Goal: Task Accomplishment & Management: Manage account settings

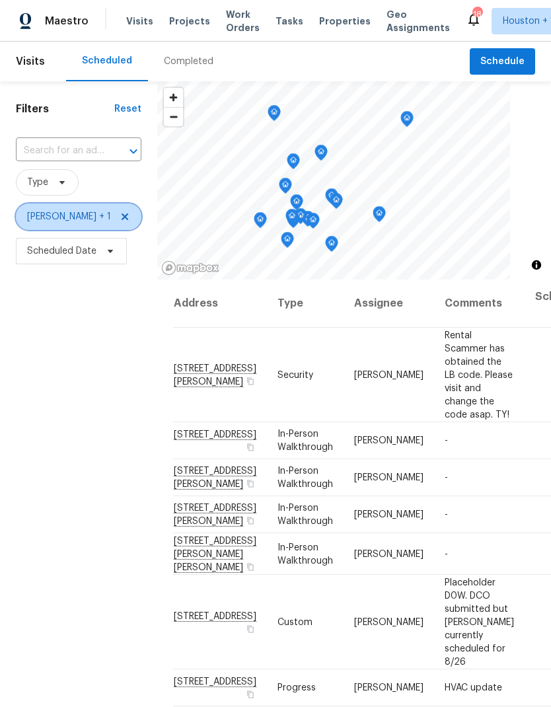
click at [63, 226] on span "Joseph Wolfe + 1" at bounding box center [79, 217] width 126 height 26
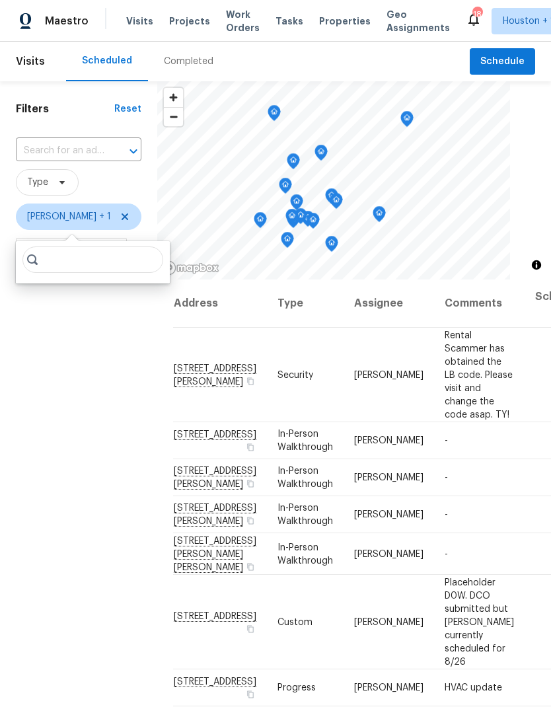
click at [96, 184] on span "Type" at bounding box center [79, 182] width 126 height 26
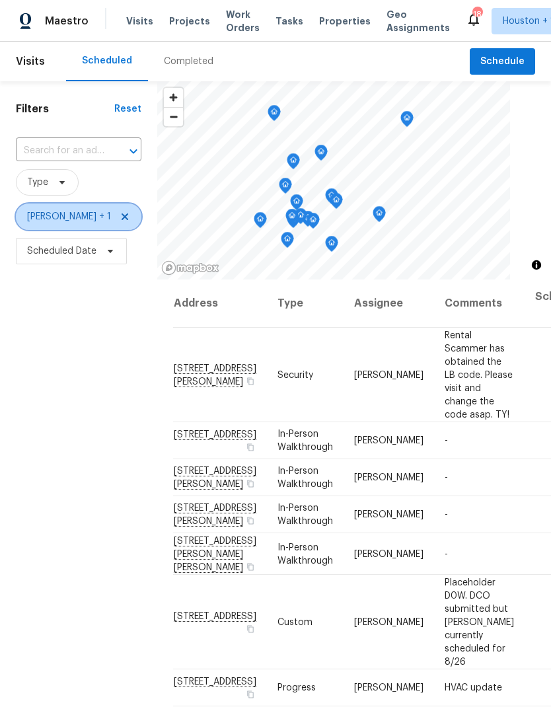
click at [80, 212] on span "Joseph Wolfe + 1" at bounding box center [69, 216] width 84 height 13
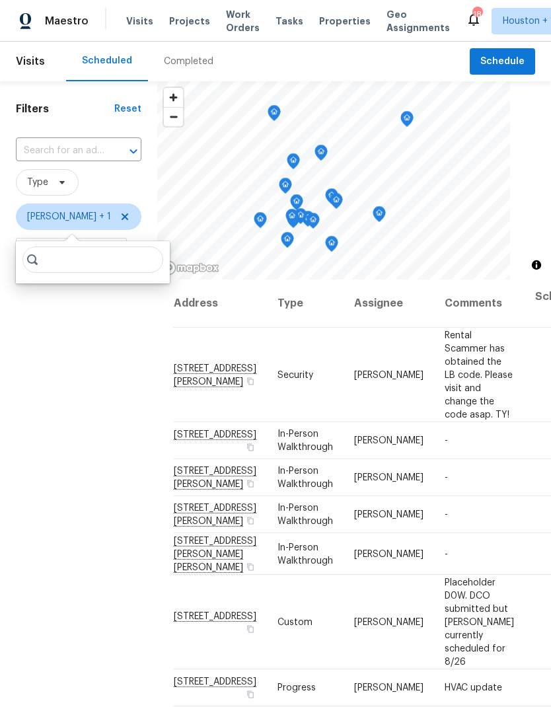
click at [109, 188] on span "Type" at bounding box center [79, 182] width 126 height 26
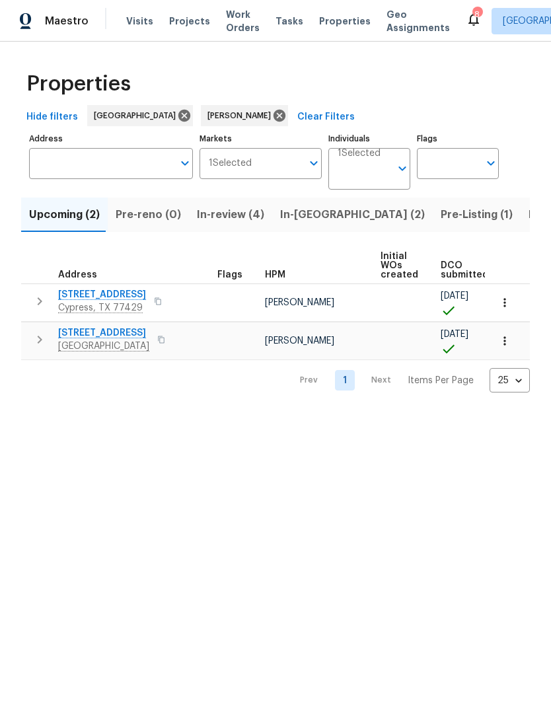
click at [529, 213] on span "Listed (12)" at bounding box center [556, 215] width 54 height 19
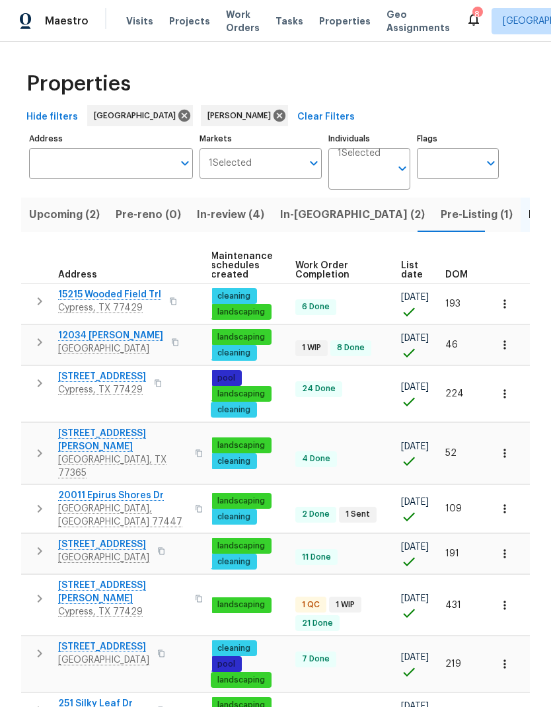
scroll to position [0, 170]
click at [408, 276] on span "List date" at bounding box center [412, 270] width 22 height 19
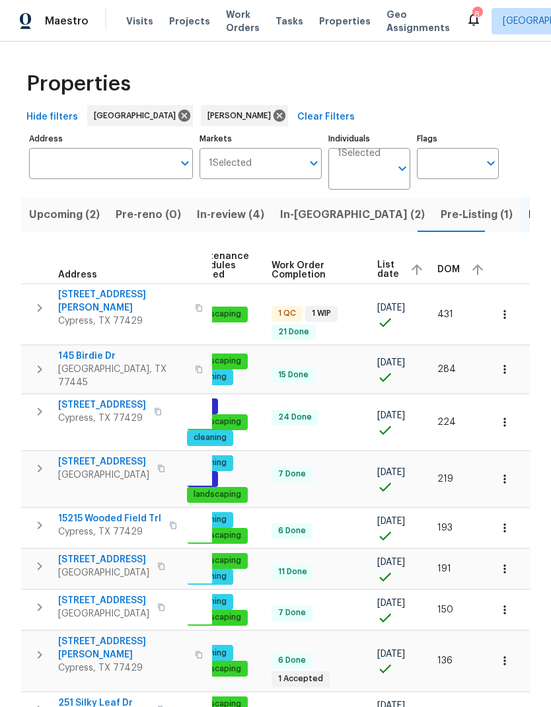
scroll to position [0, 193]
click at [396, 268] on div "List date" at bounding box center [403, 270] width 50 height 20
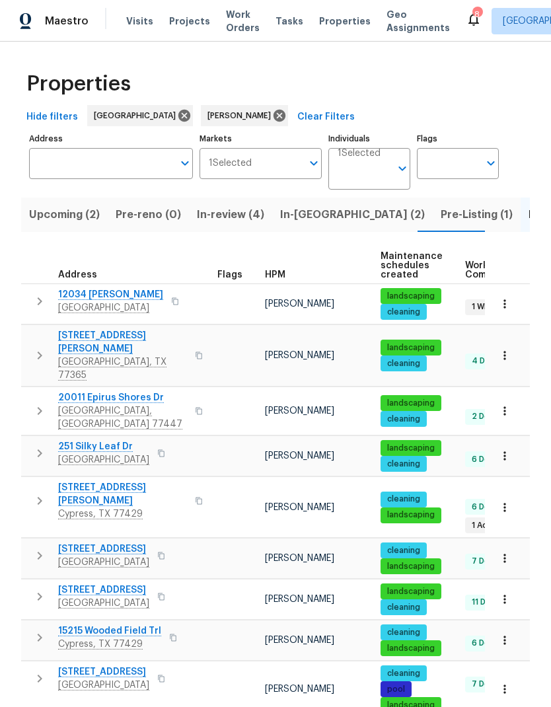
scroll to position [1, 0]
click at [46, 300] on icon "button" at bounding box center [40, 301] width 16 height 16
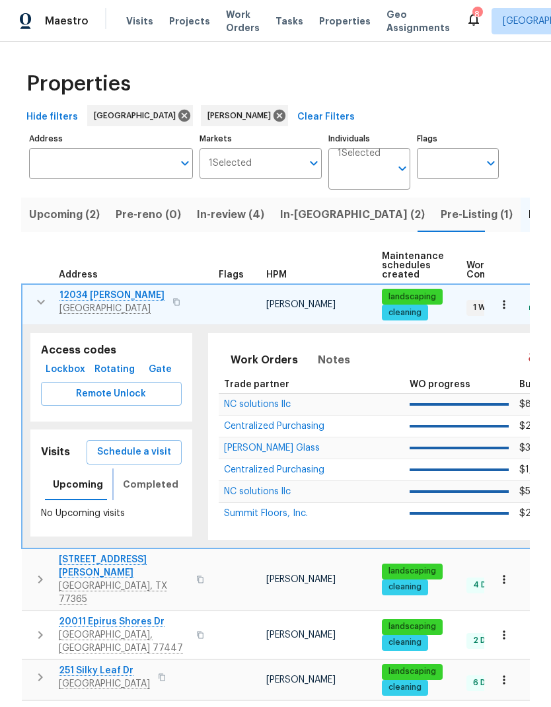
click at [145, 487] on span "Completed" at bounding box center [151, 484] width 56 height 17
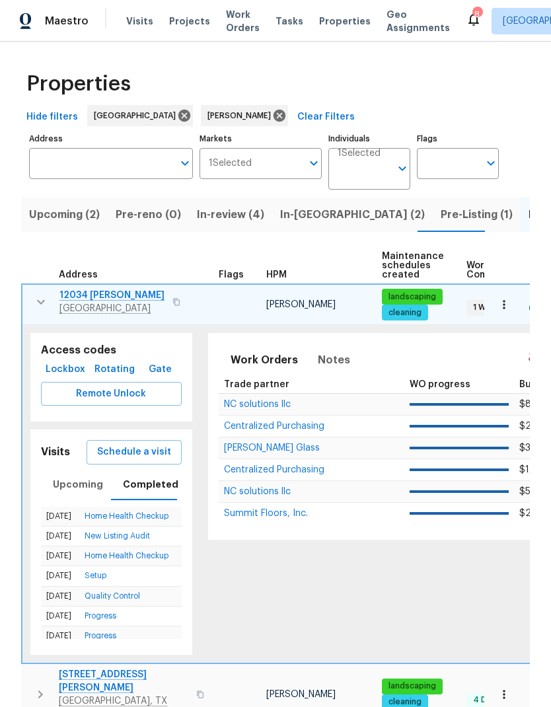
click at [38, 299] on icon "button" at bounding box center [41, 302] width 16 height 16
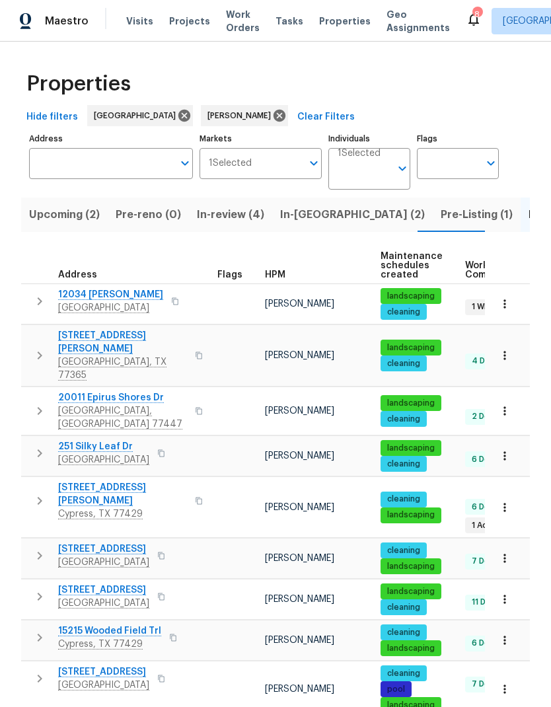
click at [38, 445] on icon "button" at bounding box center [40, 453] width 16 height 16
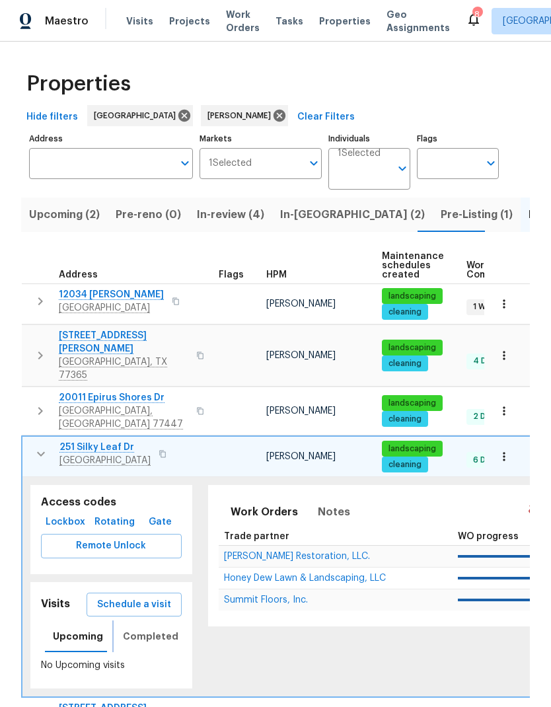
click at [156, 628] on span "Completed" at bounding box center [151, 636] width 56 height 17
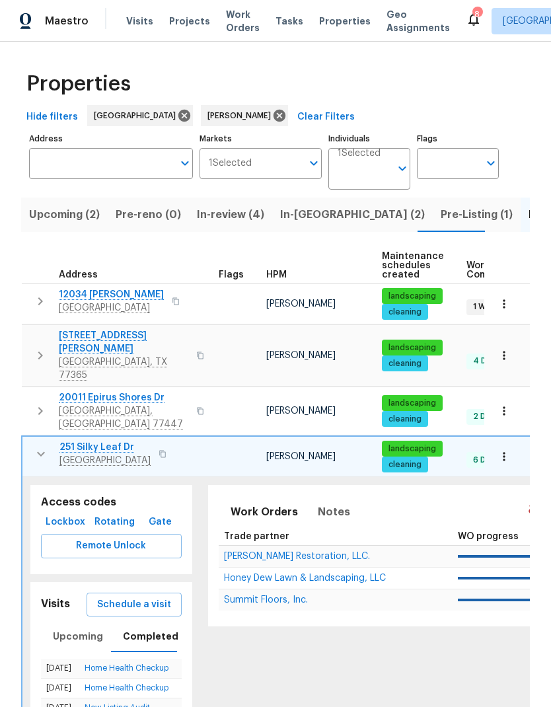
click at [40, 452] on icon "button" at bounding box center [41, 454] width 8 height 5
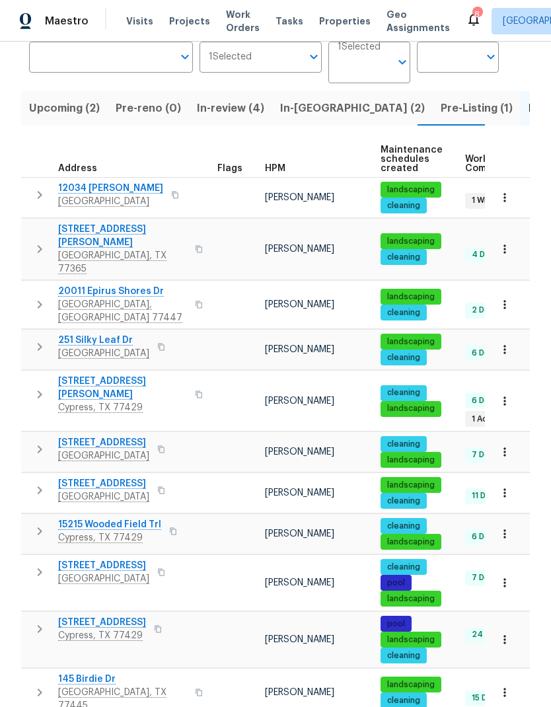
scroll to position [53, 0]
click at [40, 564] on icon "button" at bounding box center [40, 572] width 16 height 16
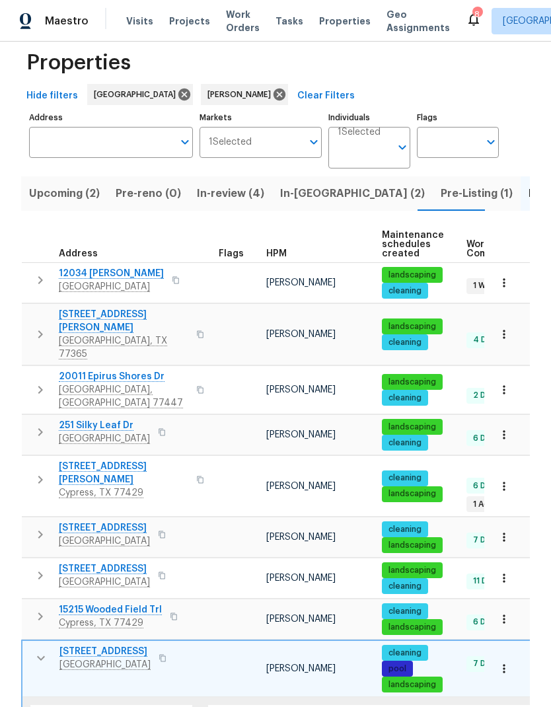
scroll to position [10, 0]
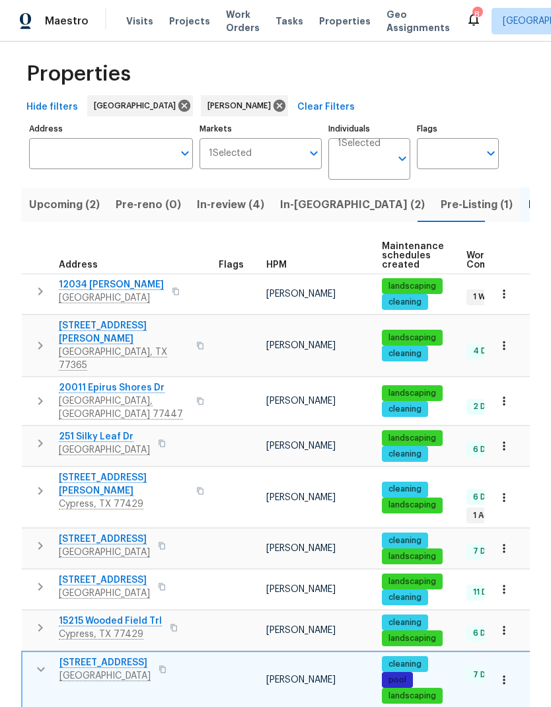
click at [43, 661] on icon "button" at bounding box center [41, 669] width 16 height 16
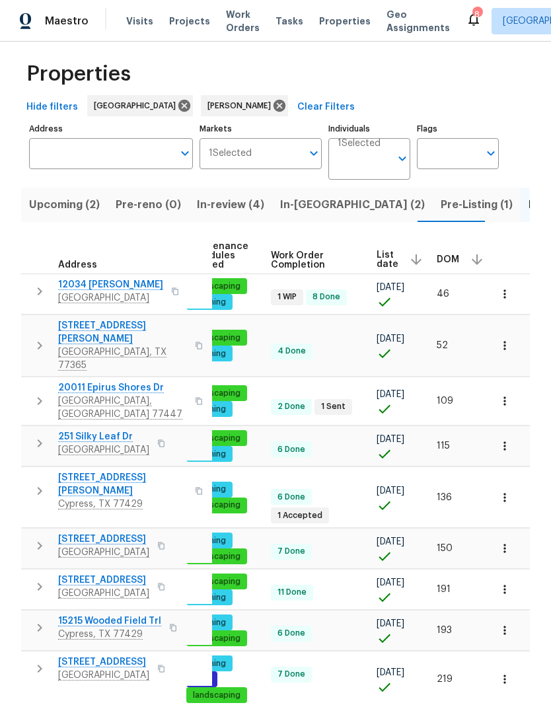
scroll to position [0, 193]
click at [394, 250] on div "List date" at bounding box center [403, 260] width 50 height 20
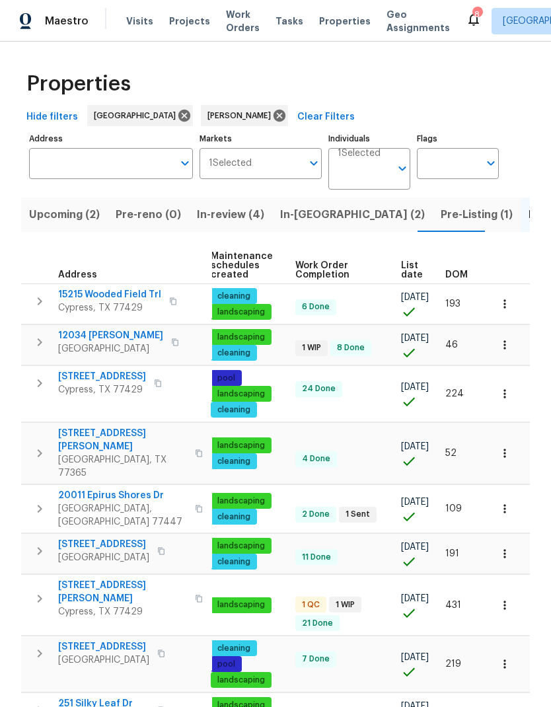
scroll to position [0, 170]
click at [415, 271] on span "List date" at bounding box center [412, 270] width 22 height 19
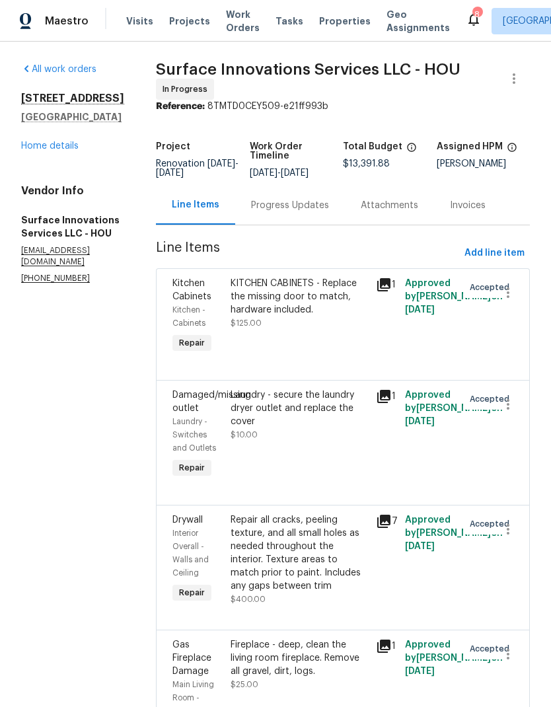
click at [57, 146] on link "Home details" at bounding box center [49, 145] width 57 height 9
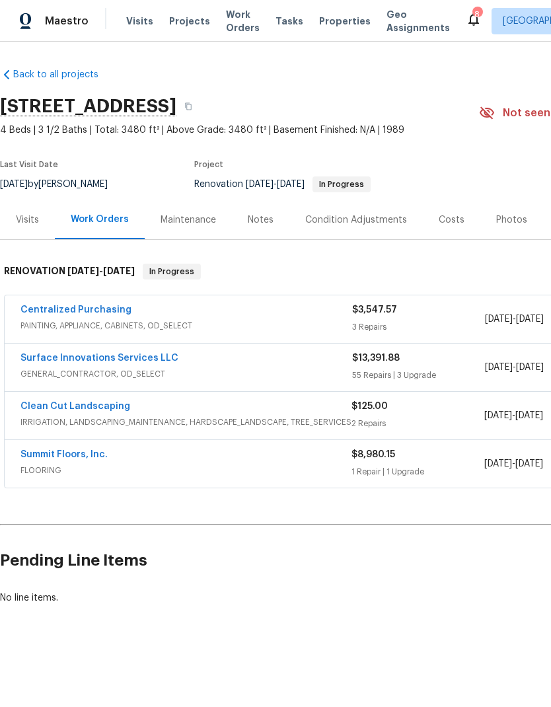
click at [263, 223] on div "Notes" at bounding box center [261, 219] width 26 height 13
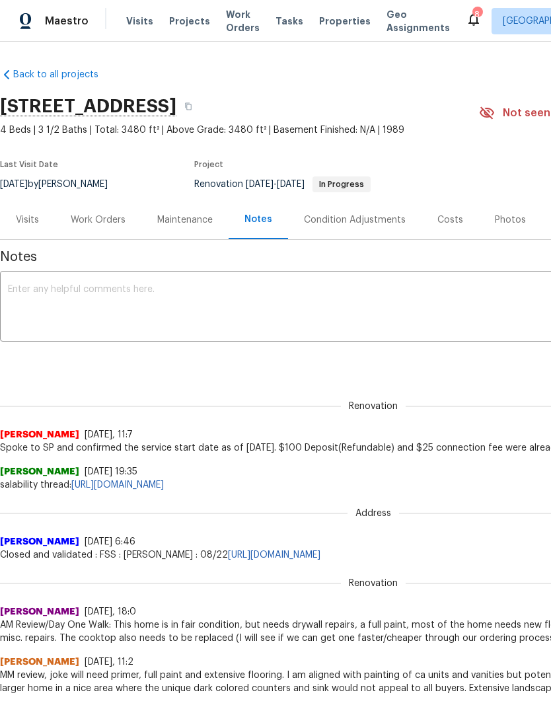
click at [171, 286] on textarea at bounding box center [373, 308] width 731 height 46
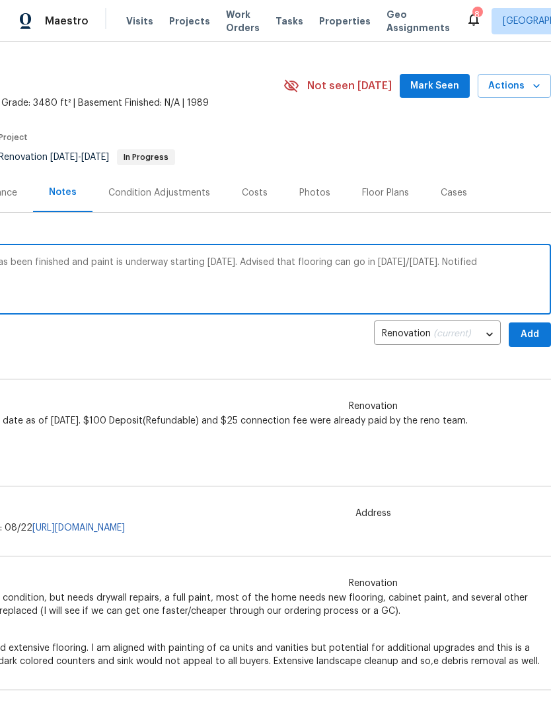
scroll to position [27, 196]
type textarea "Marco updated that prep work has been finished and paint is underway starting t…"
click at [529, 342] on button "Add" at bounding box center [530, 334] width 42 height 24
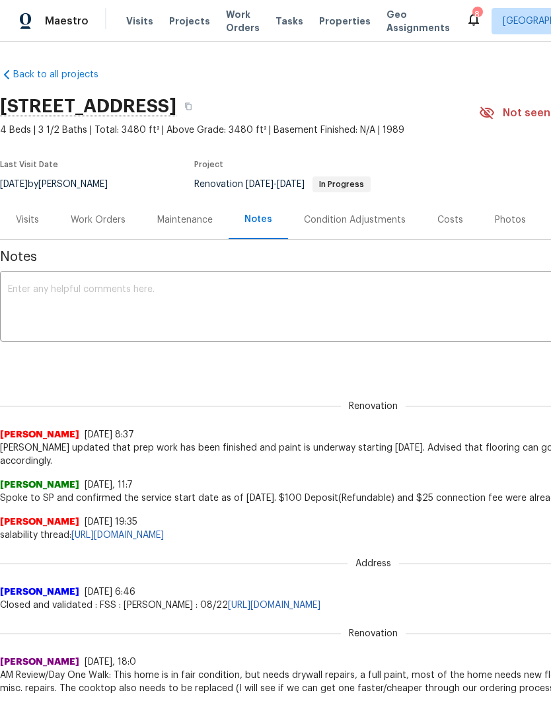
scroll to position [0, 0]
click at [100, 213] on div "Work Orders" at bounding box center [98, 219] width 55 height 13
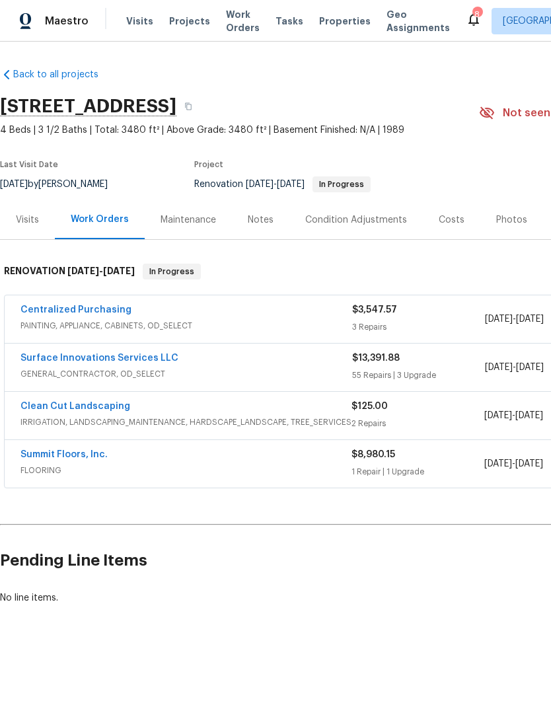
click at [66, 576] on h2 "Pending Line Items" at bounding box center [332, 560] width 665 height 61
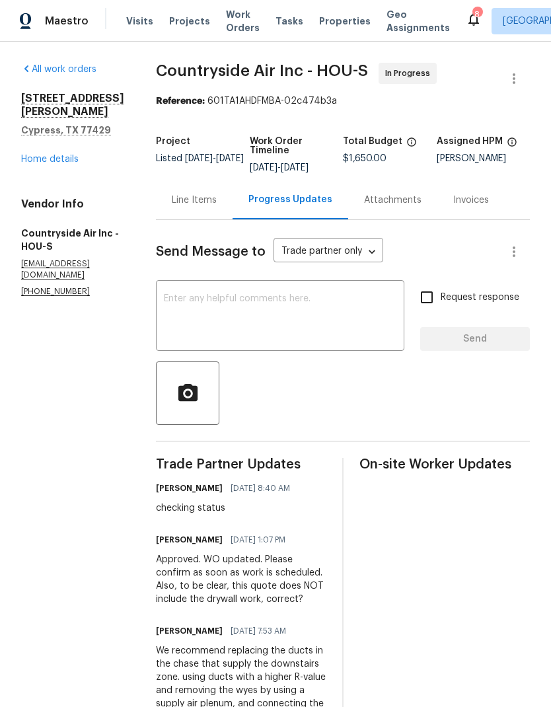
click at [57, 155] on link "Home details" at bounding box center [49, 159] width 57 height 9
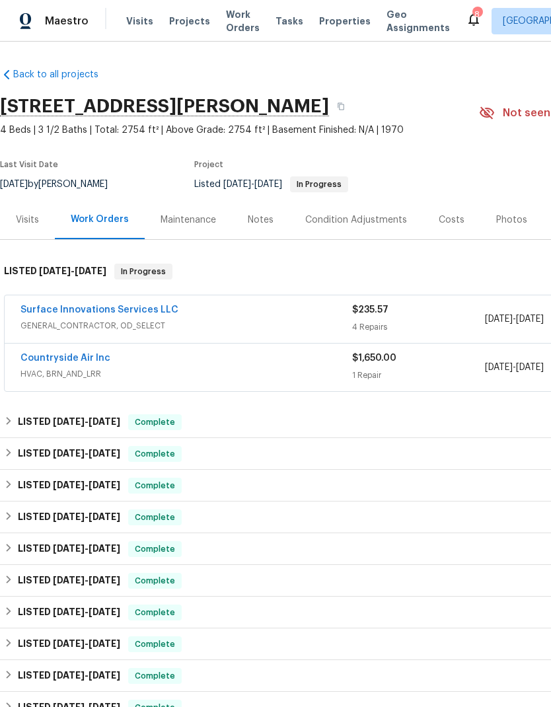
click at [85, 359] on link "Countryside Air Inc" at bounding box center [65, 358] width 90 height 9
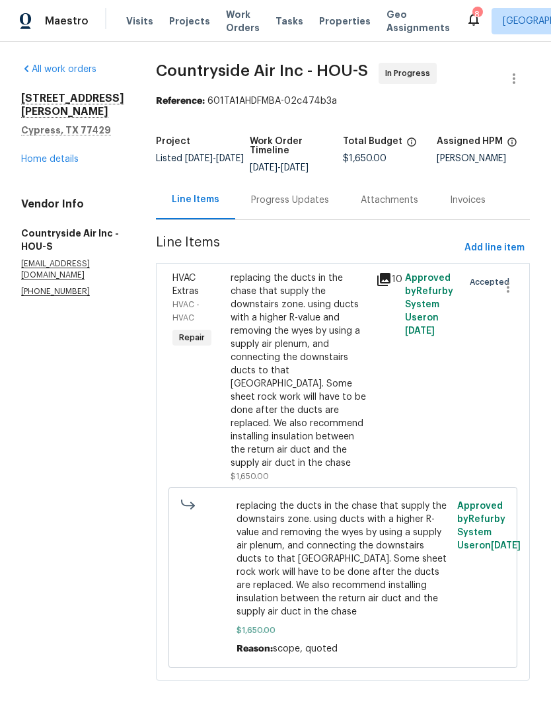
click at [294, 194] on div "Progress Updates" at bounding box center [290, 200] width 78 height 13
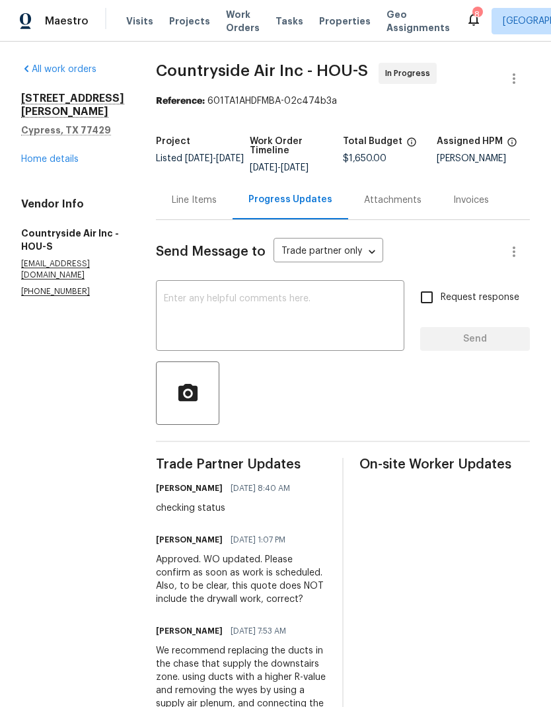
click at [313, 327] on textarea at bounding box center [280, 317] width 233 height 46
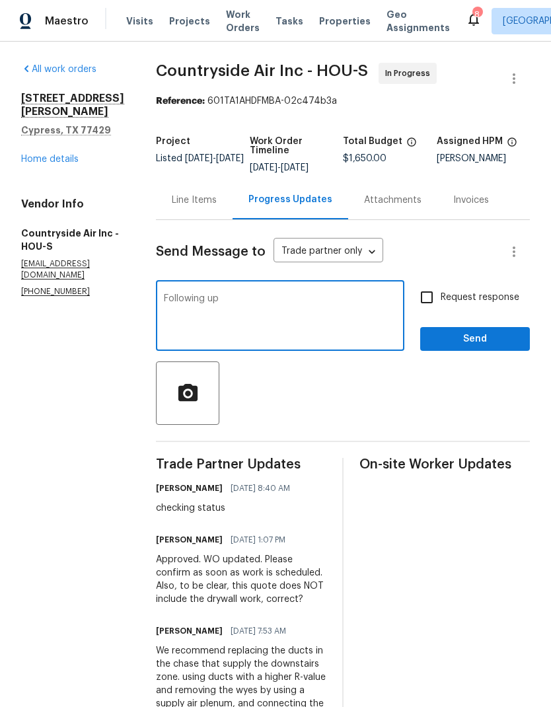
type textarea "Following up"
click at [436, 297] on input "Request response" at bounding box center [427, 297] width 28 height 28
checkbox input "true"
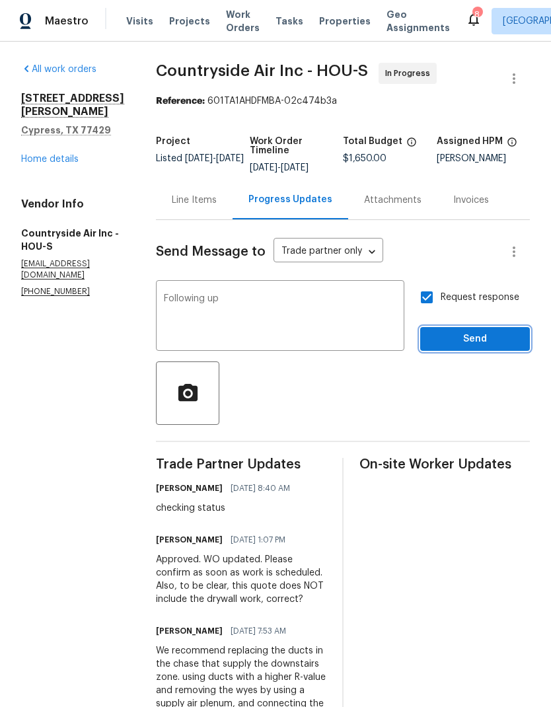
click at [496, 346] on span "Send" at bounding box center [475, 339] width 89 height 17
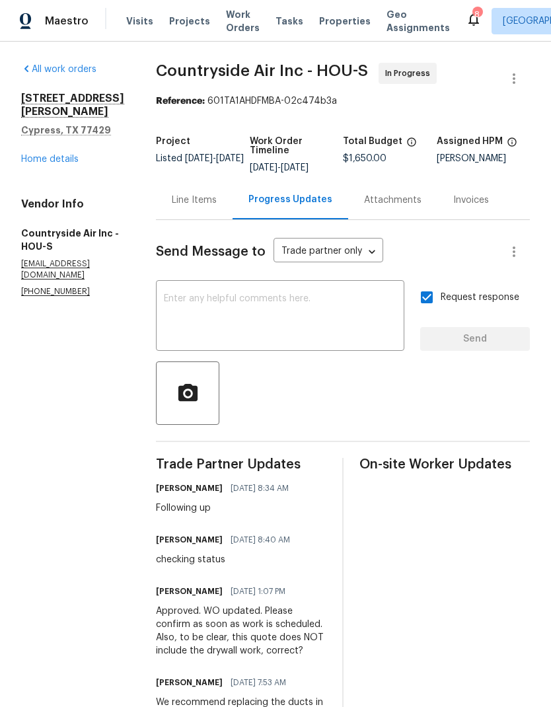
click at [96, 677] on section "All work orders 12803 Shady Knoll Ln Cypress, TX 77429 Home details Vendor Info…" at bounding box center [72, 596] width 103 height 1067
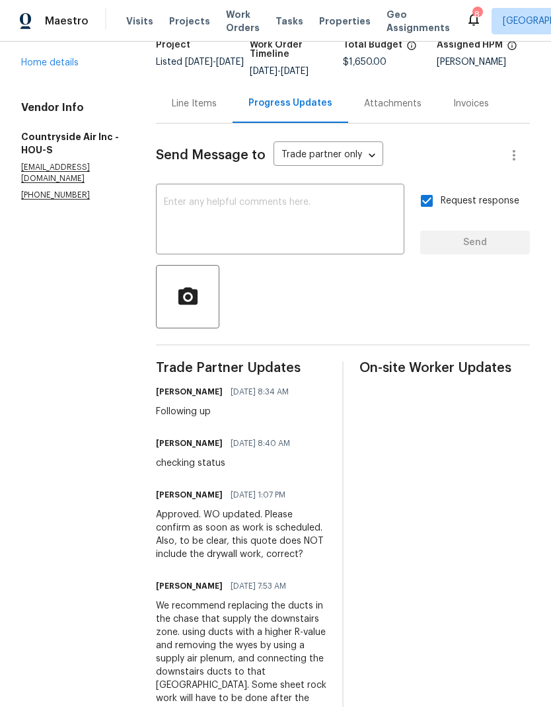
scroll to position [97, 0]
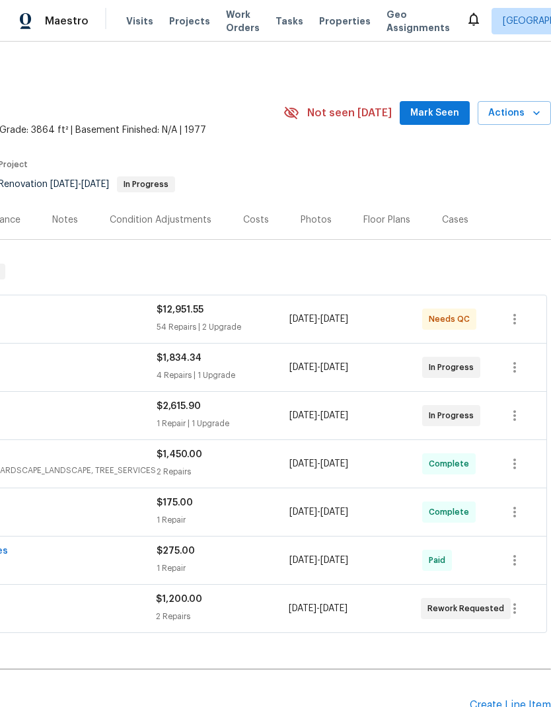
scroll to position [0, 196]
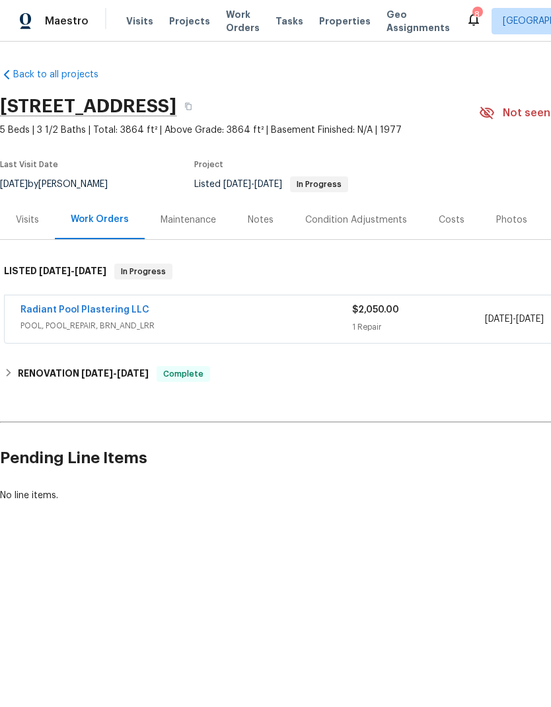
click at [261, 220] on div "Notes" at bounding box center [261, 219] width 26 height 13
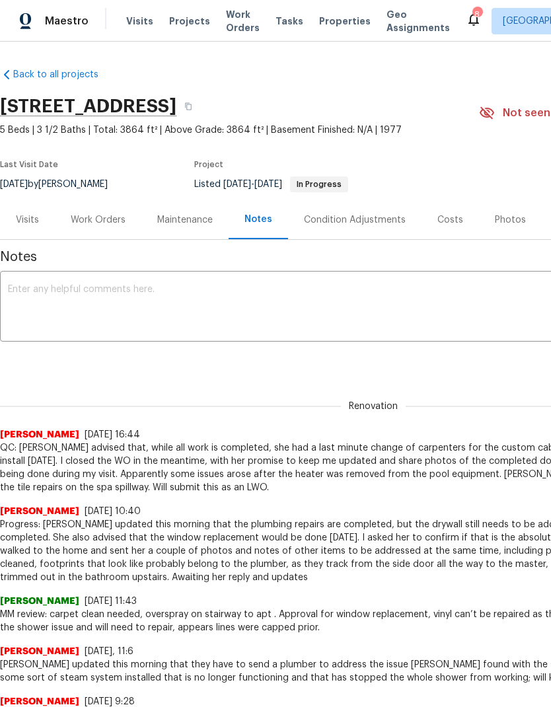
click at [103, 217] on div "Work Orders" at bounding box center [98, 219] width 55 height 13
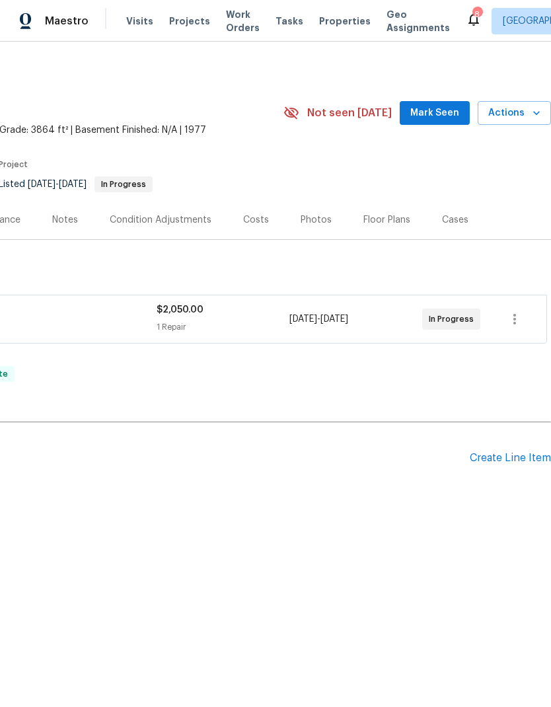
scroll to position [0, 196]
